Goal: Information Seeking & Learning: Learn about a topic

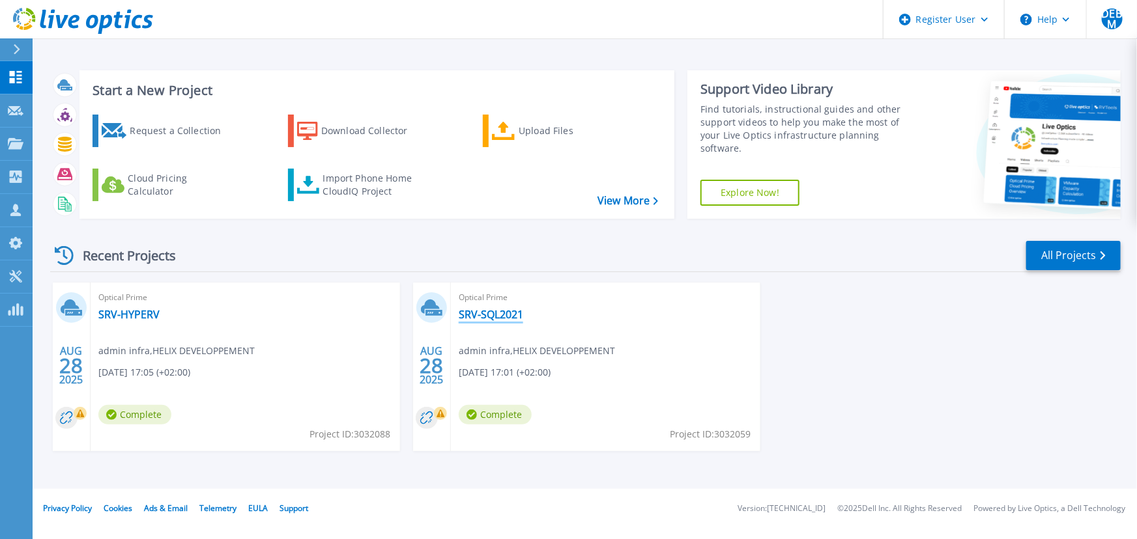
click at [501, 317] on link "SRV-SQL2021" at bounding box center [491, 314] width 64 height 13
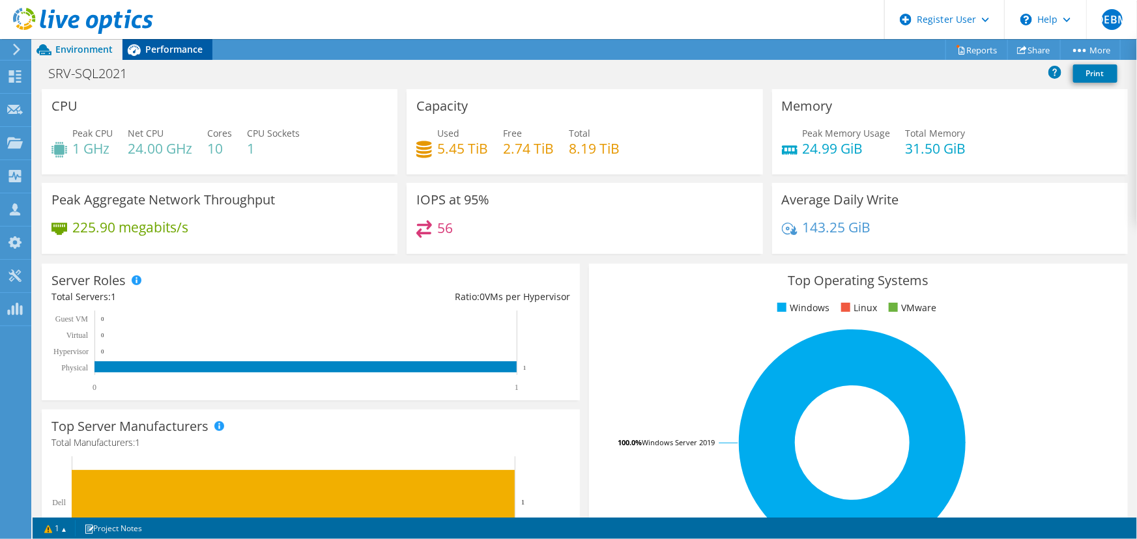
click at [171, 45] on span "Performance" at bounding box center [173, 49] width 57 height 12
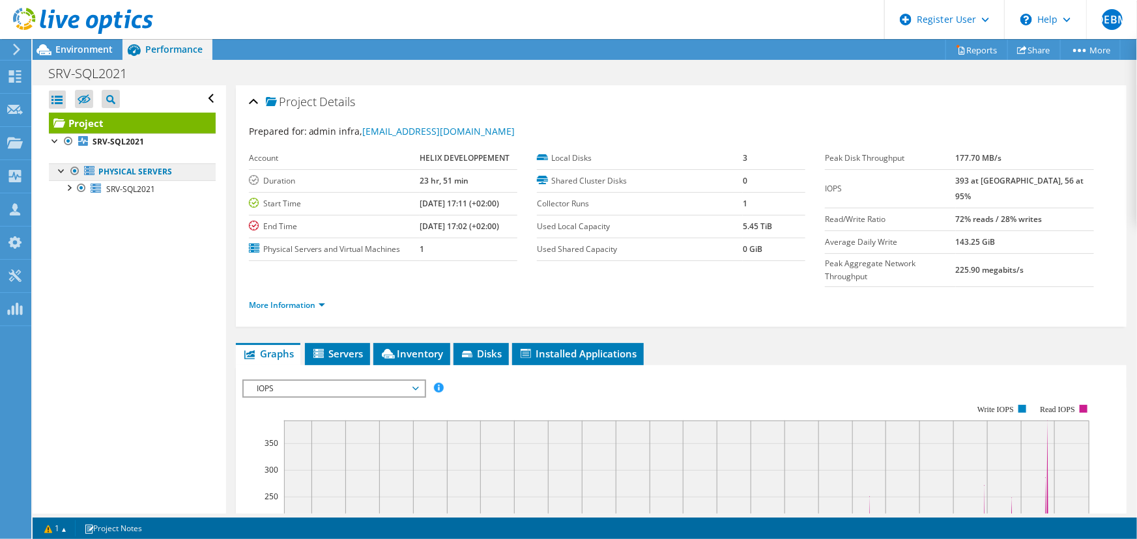
click at [126, 169] on link "Physical Servers" at bounding box center [132, 172] width 167 height 17
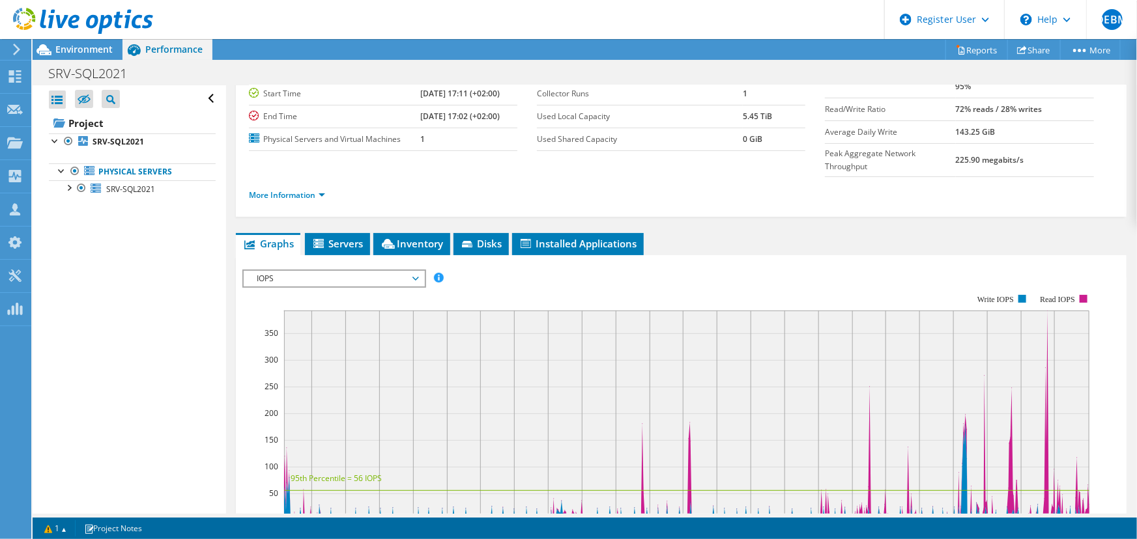
scroll to position [177, 0]
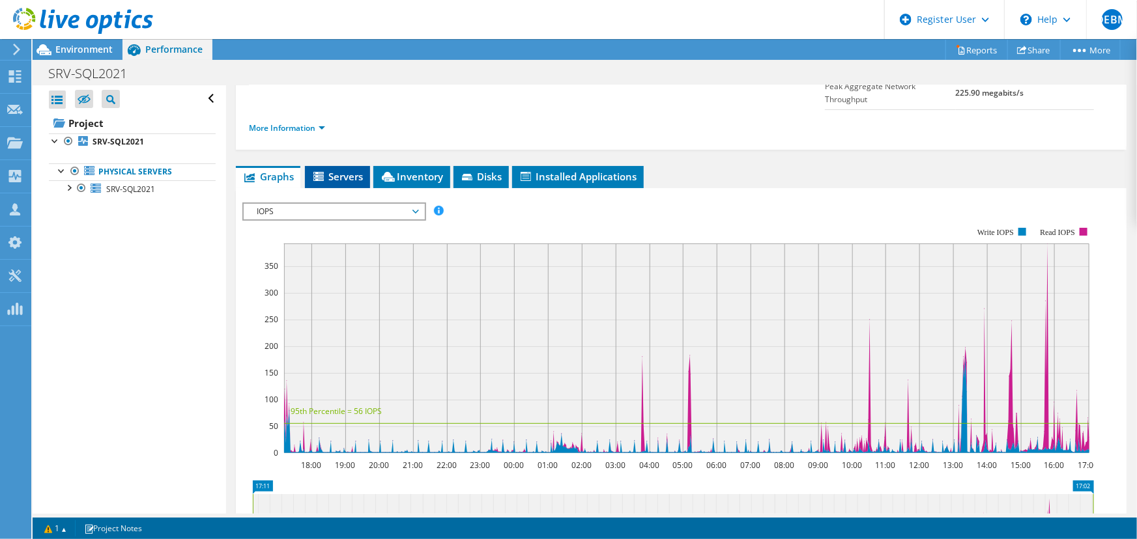
click at [323, 172] on icon at bounding box center [318, 176] width 10 height 9
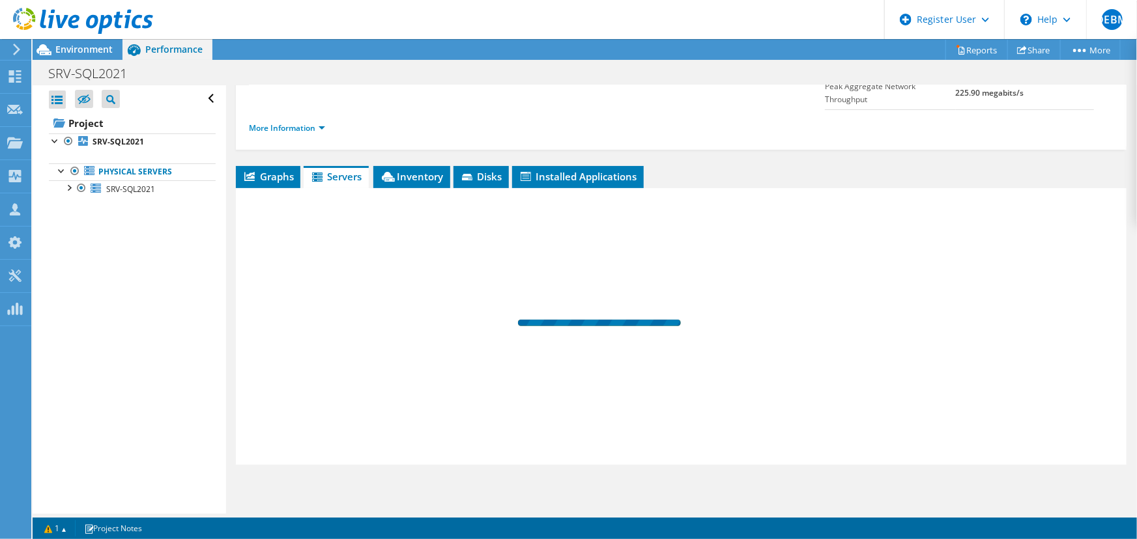
scroll to position [150, 0]
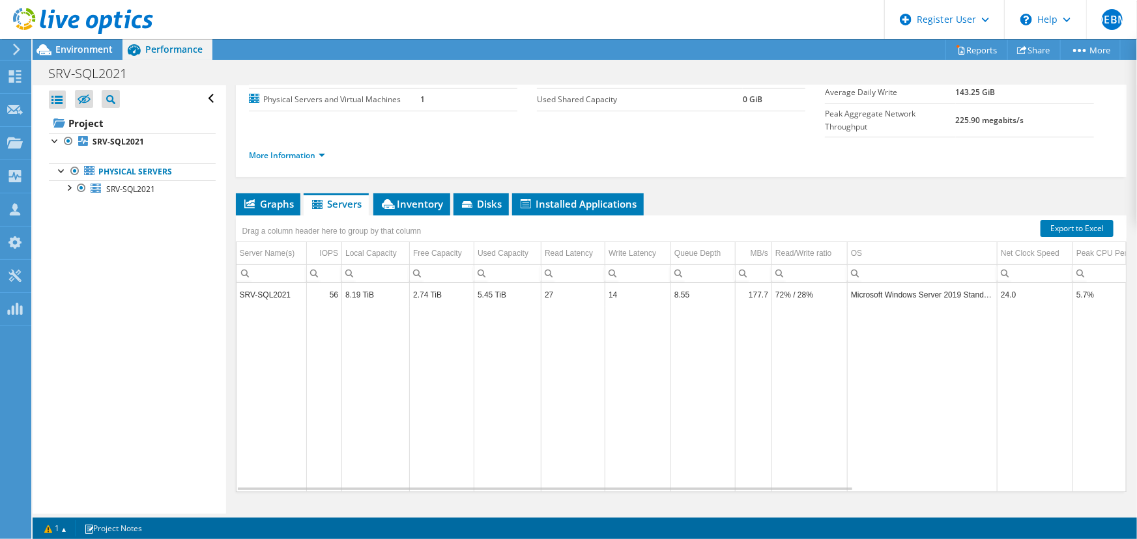
click at [263, 283] on td "SRV-SQL2021" at bounding box center [271, 294] width 70 height 23
click at [367, 283] on td "8.19 TiB" at bounding box center [376, 294] width 68 height 23
click at [491, 283] on td "5.45 TiB" at bounding box center [507, 294] width 67 height 23
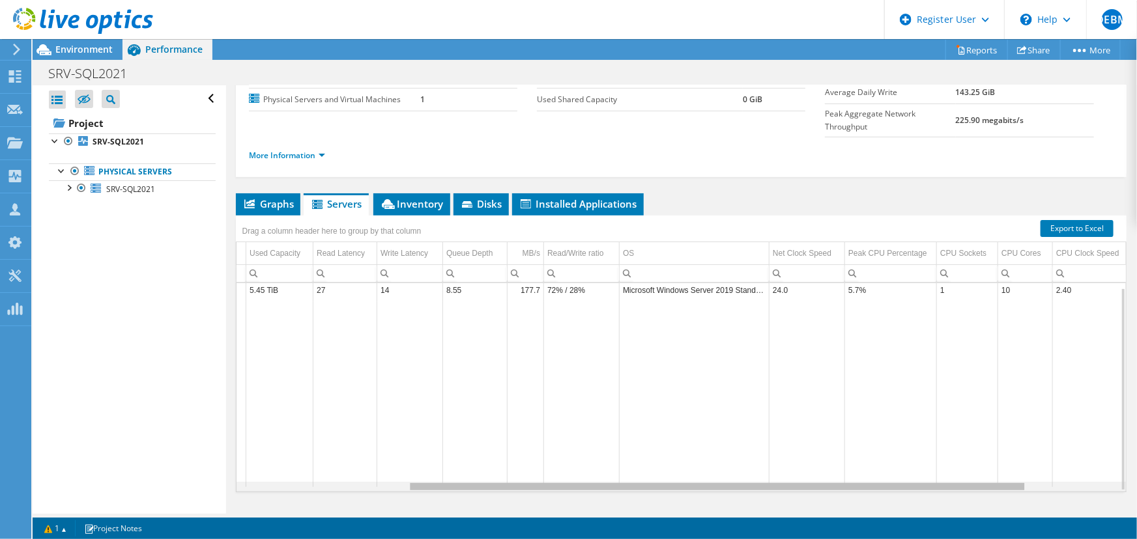
scroll to position [0, 0]
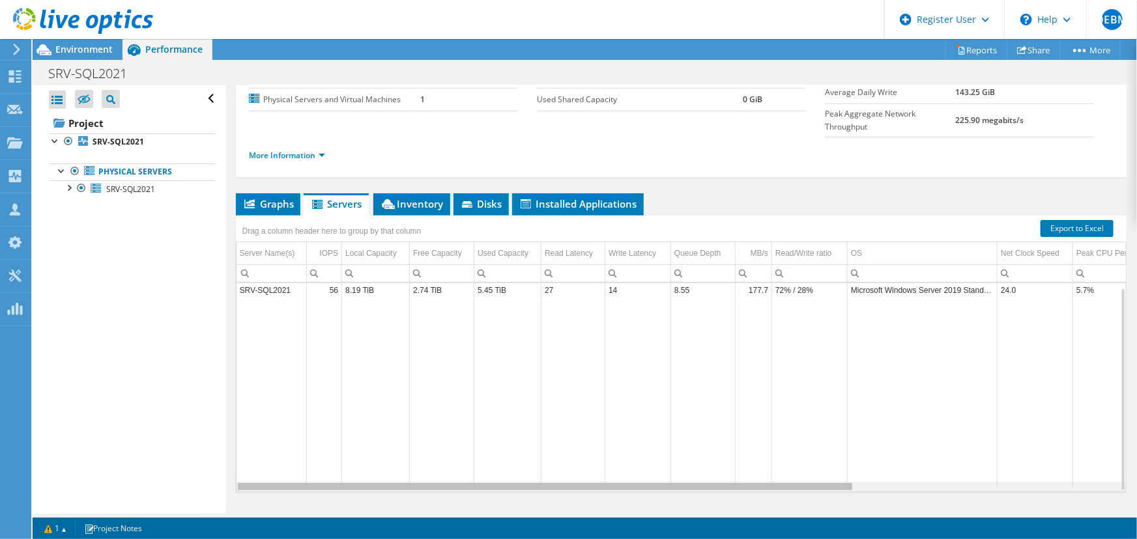
drag, startPoint x: 751, startPoint y: 459, endPoint x: 838, endPoint y: 468, distance: 87.8
click at [838, 468] on body "DEBM Dell User [PERSON_NAME] Mabika [EMAIL_ADDRESS][PERSON_NAME][DOMAIN_NAME] D…" at bounding box center [568, 269] width 1137 height 539
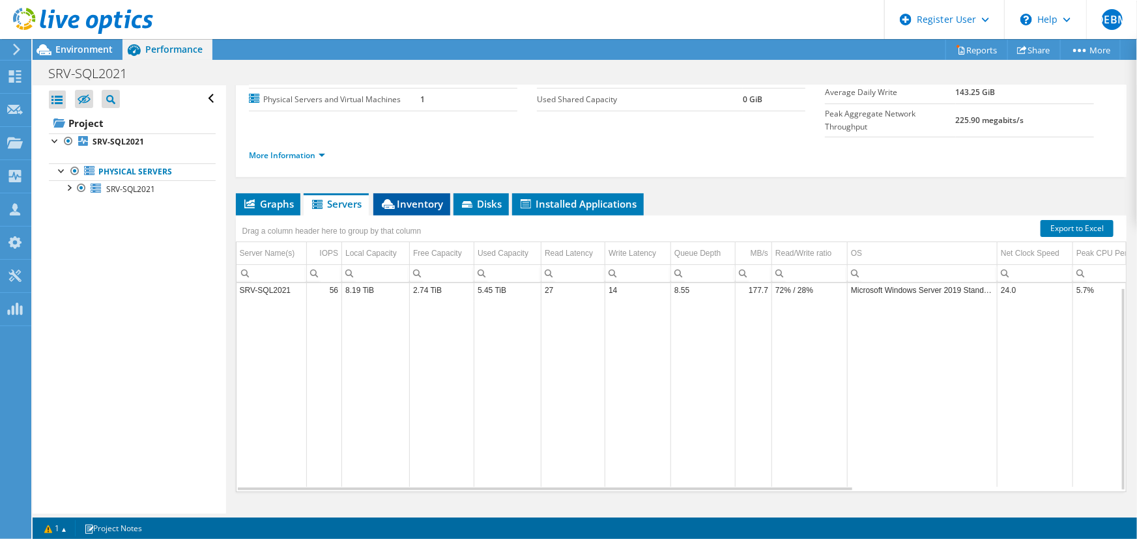
click at [410, 197] on span "Inventory" at bounding box center [412, 203] width 64 height 13
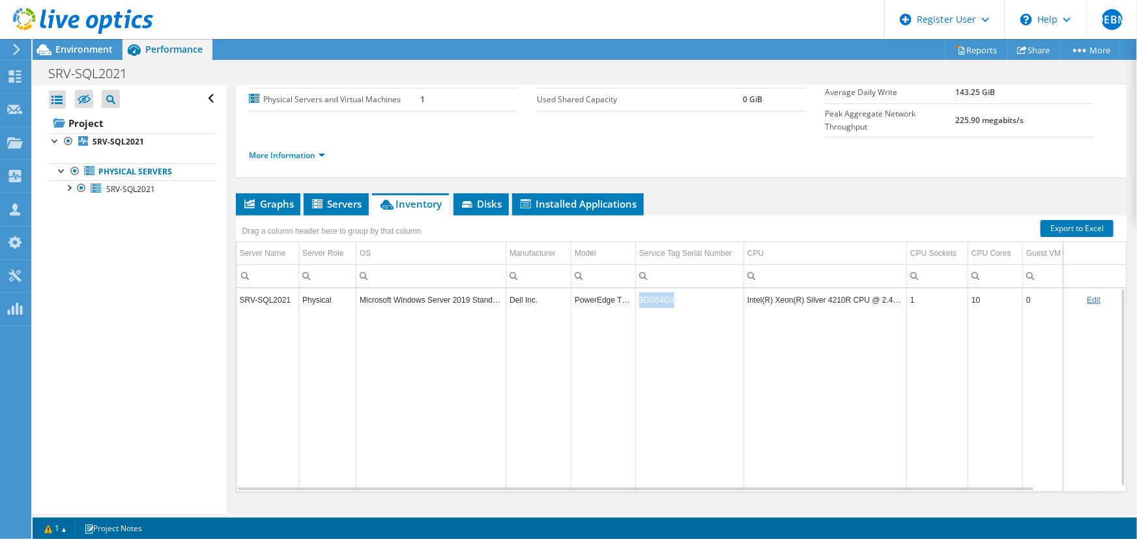
drag, startPoint x: 681, startPoint y: 271, endPoint x: 637, endPoint y: 270, distance: 43.7
click at [637, 289] on td "9DG54G3" at bounding box center [690, 300] width 108 height 23
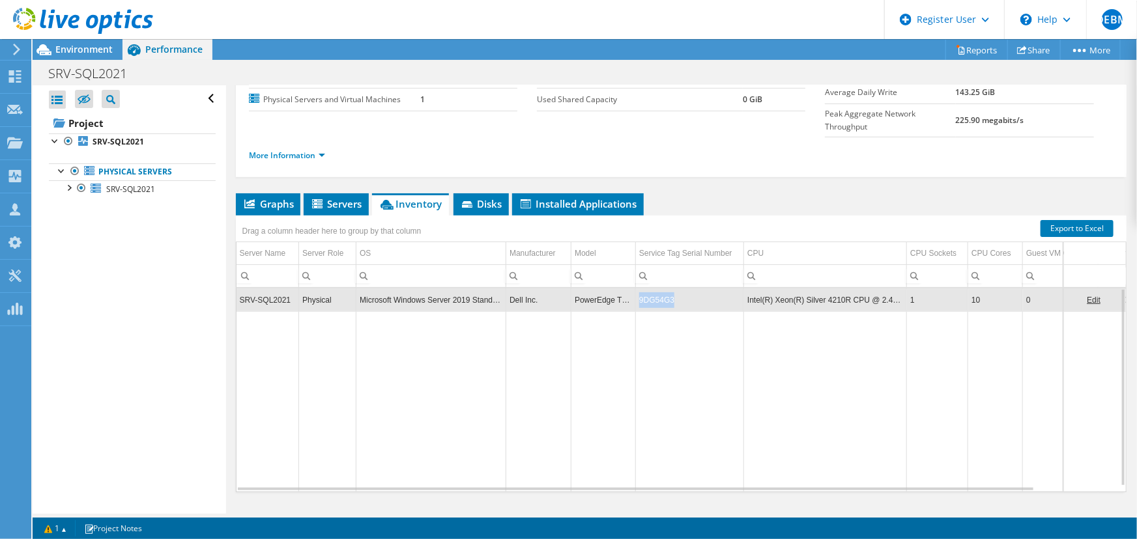
copy td "9DG54G3"
click at [478, 197] on span "Disks" at bounding box center [481, 203] width 42 height 13
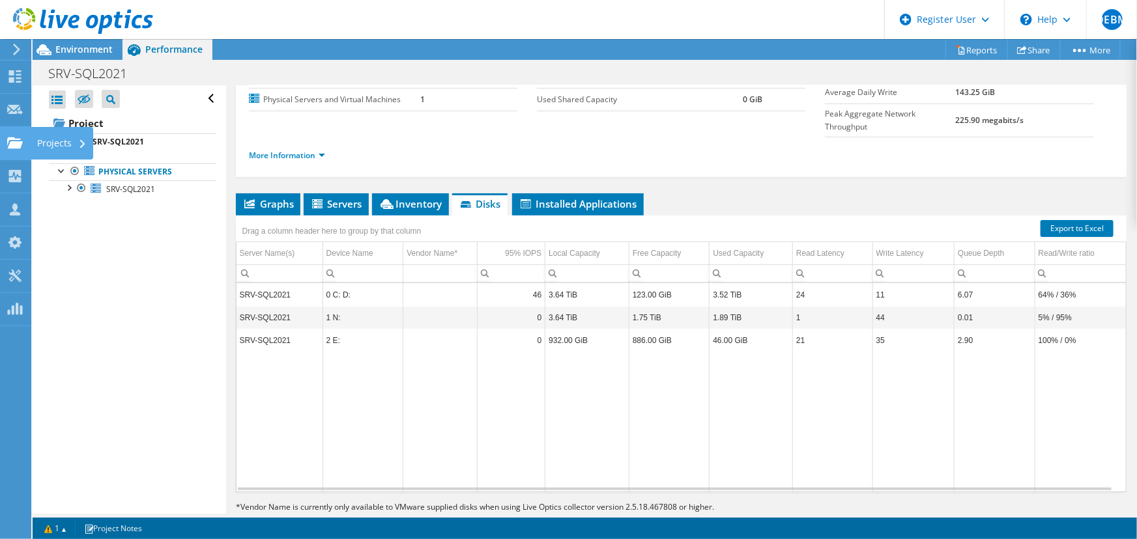
click at [14, 145] on use at bounding box center [15, 142] width 16 height 11
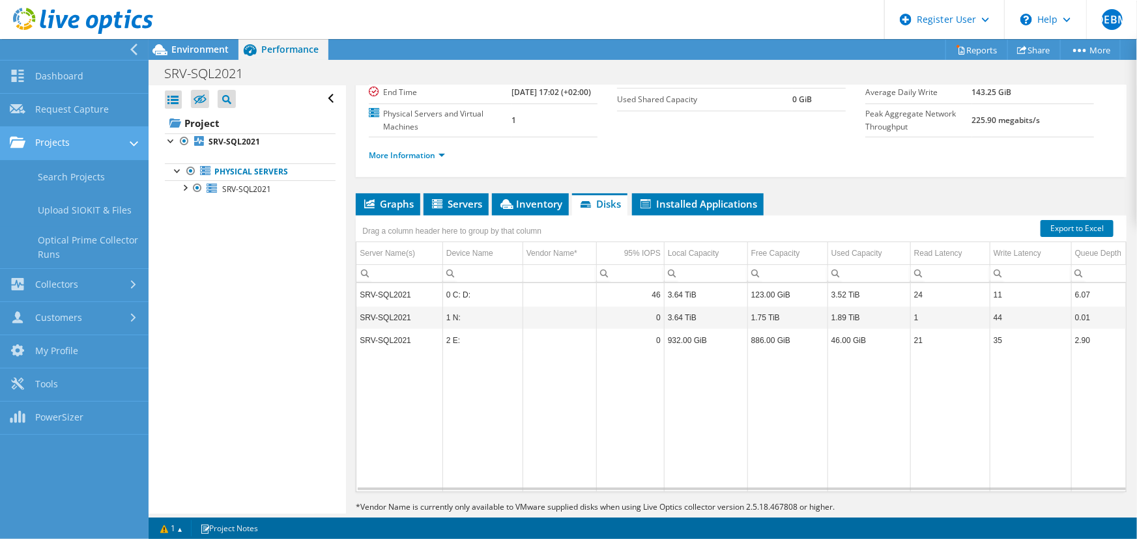
click at [78, 143] on link "Projects" at bounding box center [74, 143] width 149 height 33
click at [50, 145] on link "Projects" at bounding box center [74, 143] width 149 height 33
click at [54, 180] on link "Search Projects" at bounding box center [74, 176] width 149 height 33
